Goal: Information Seeking & Learning: Learn about a topic

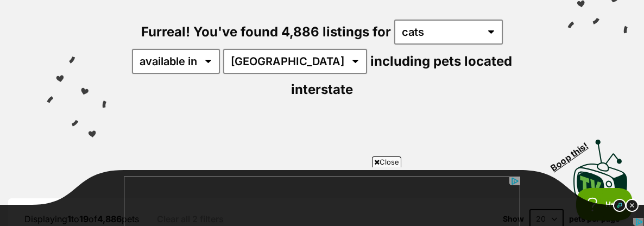
scroll to position [163, 0]
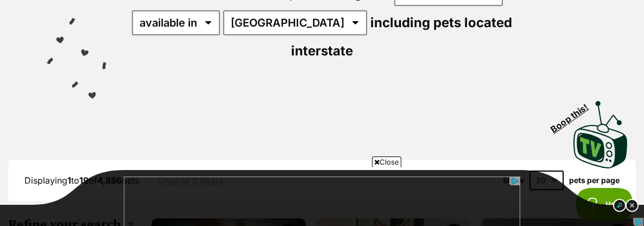
click at [384, 161] on span "Close" at bounding box center [386, 161] width 29 height 11
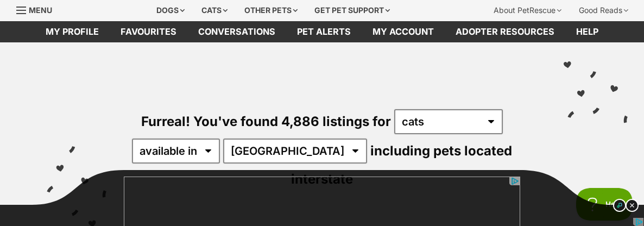
scroll to position [54, 0]
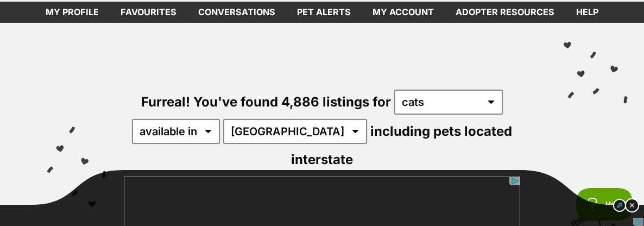
click at [633, 204] on img at bounding box center [632, 205] width 14 height 14
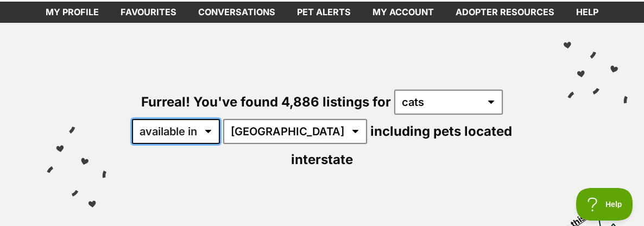
click at [180, 132] on select "available in located in" at bounding box center [176, 131] width 88 height 25
select select "disabled"
click at [132, 119] on select "available in located in" at bounding box center [176, 131] width 88 height 25
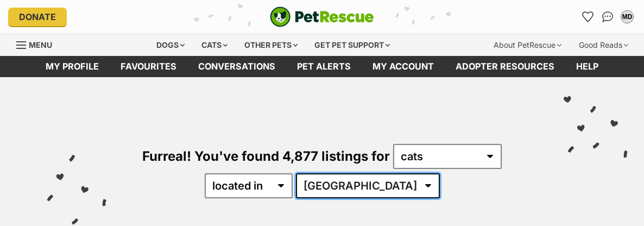
click at [360, 192] on select "Australia ACT NSW NT QLD SA TAS VIC WA" at bounding box center [368, 185] width 144 height 25
select select "WA"
click at [329, 173] on select "Australia ACT NSW NT QLD SA TAS VIC WA" at bounding box center [368, 185] width 144 height 25
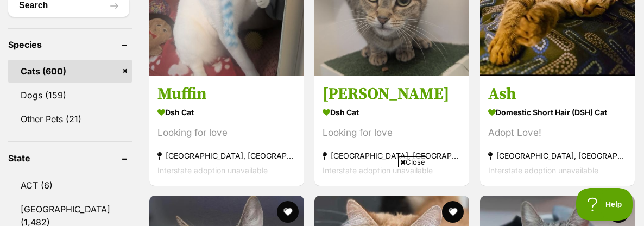
click at [408, 161] on span "Close" at bounding box center [412, 161] width 29 height 11
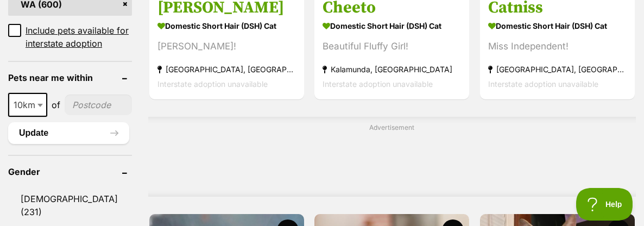
scroll to position [814, 0]
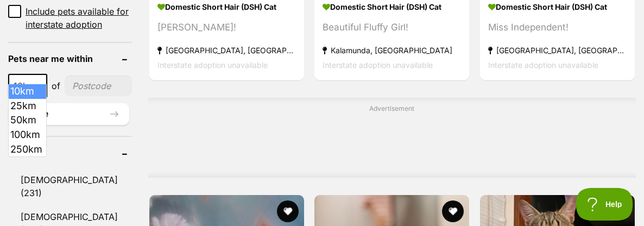
click at [36, 74] on span at bounding box center [41, 86] width 11 height 24
select select "25"
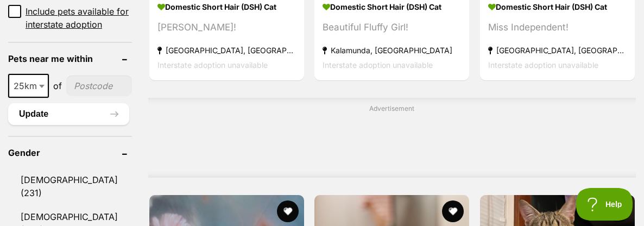
click at [85, 76] on input"] "postcode" at bounding box center [99, 85] width 66 height 21
type input"] "6164"
click at [77, 105] on button "Update" at bounding box center [68, 114] width 121 height 22
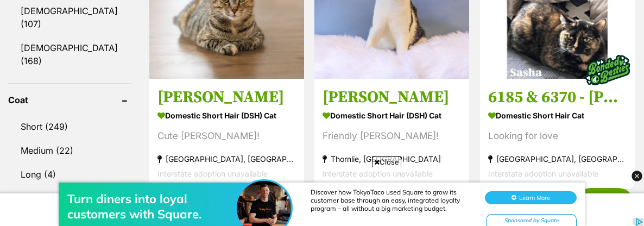
scroll to position [706, 0]
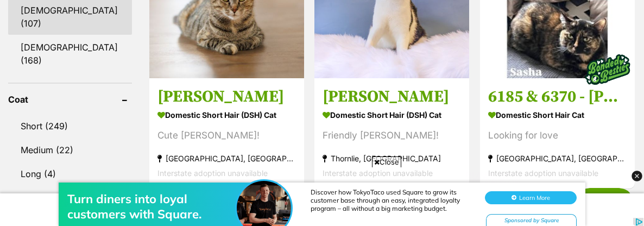
click at [46, 9] on link "Male (107)" at bounding box center [70, 17] width 124 height 36
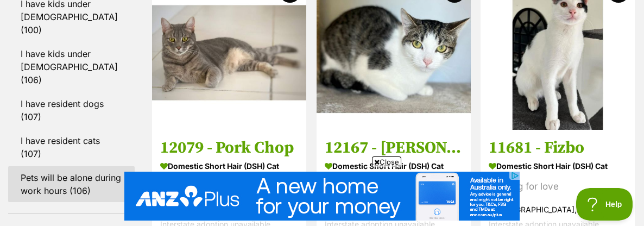
click at [33, 166] on link "Pets will be alone during work hours (106)" at bounding box center [71, 184] width 126 height 36
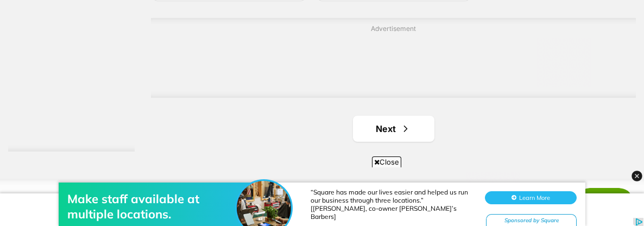
scroll to position [2551, 0]
